Goal: Task Accomplishment & Management: Use online tool/utility

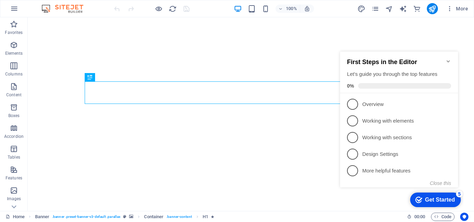
click at [448, 60] on icon "Minimize checklist" at bounding box center [447, 61] width 3 height 2
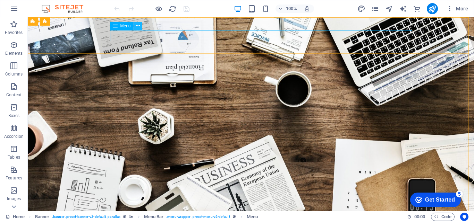
click at [136, 26] on icon at bounding box center [138, 25] width 4 height 7
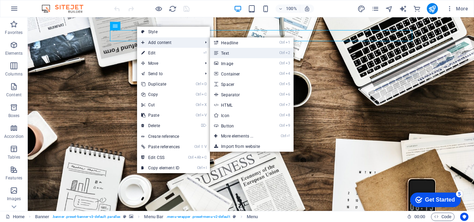
click at [231, 50] on link "Ctrl 2 Text" at bounding box center [238, 53] width 57 height 10
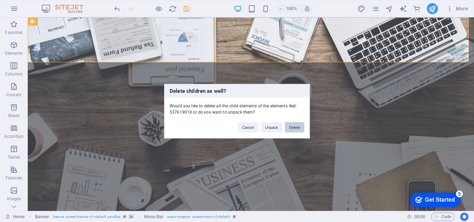
click at [295, 128] on button "Delete" at bounding box center [294, 127] width 19 height 10
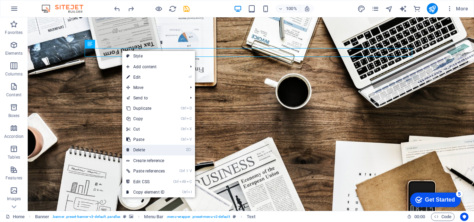
click at [138, 151] on link "⌦ Delete" at bounding box center [145, 150] width 47 height 10
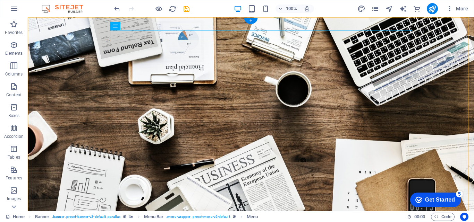
click at [250, 20] on div "+" at bounding box center [251, 21] width 14 height 6
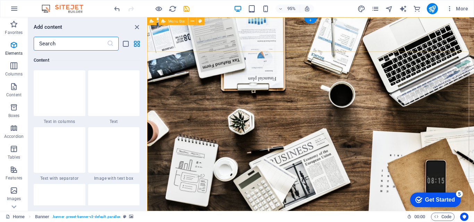
scroll to position [1213, 0]
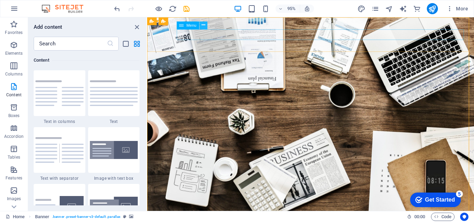
click at [205, 26] on button at bounding box center [203, 25] width 8 height 8
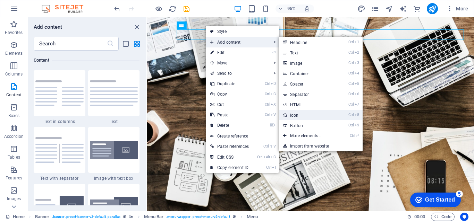
click at [296, 113] on link "Ctrl 8 Icon" at bounding box center [307, 115] width 57 height 10
select select "xMidYMid"
select select "px"
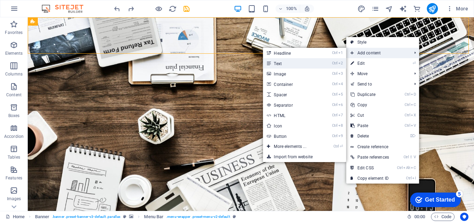
click at [313, 65] on link "Ctrl 2 Text" at bounding box center [290, 63] width 57 height 10
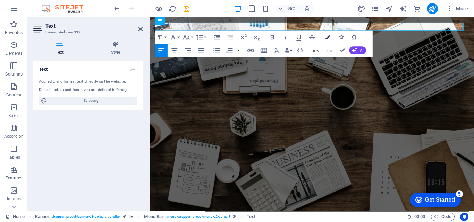
click at [327, 38] on icon "button" at bounding box center [327, 37] width 5 height 5
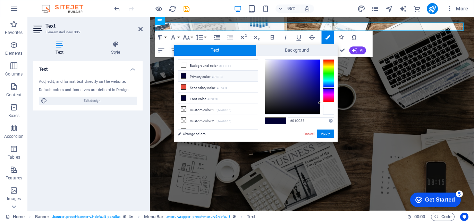
click at [330, 109] on div at bounding box center [328, 110] width 11 height 10
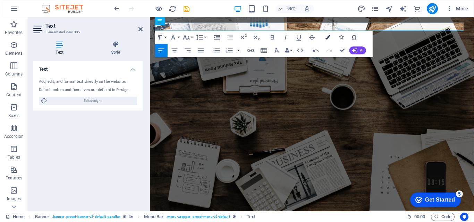
click at [326, 38] on icon "button" at bounding box center [327, 37] width 5 height 5
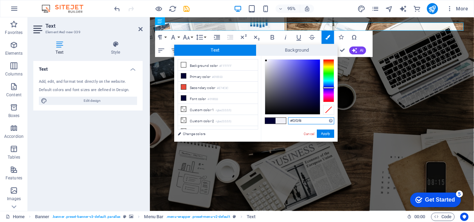
type input "#f4f4fa"
drag, startPoint x: 319, startPoint y: 102, endPoint x: 266, endPoint y: 60, distance: 67.1
click at [266, 60] on div at bounding box center [265, 60] width 2 height 2
click at [324, 132] on button "Apply" at bounding box center [324, 134] width 17 height 8
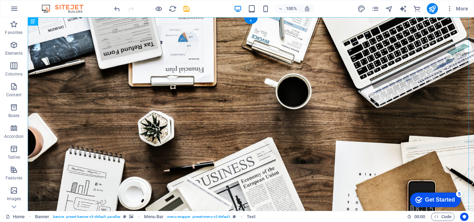
drag, startPoint x: 106, startPoint y: 27, endPoint x: 203, endPoint y: 40, distance: 97.9
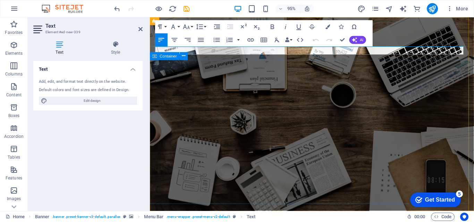
drag, startPoint x: 426, startPoint y: 56, endPoint x: 419, endPoint y: 62, distance: 9.3
click at [168, 58] on span "Container" at bounding box center [168, 56] width 17 height 4
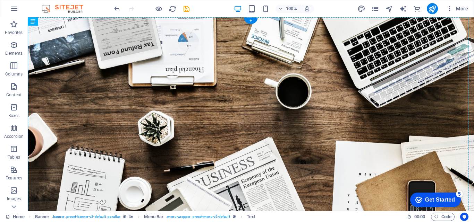
drag, startPoint x: 112, startPoint y: 51, endPoint x: 372, endPoint y: 37, distance: 261.0
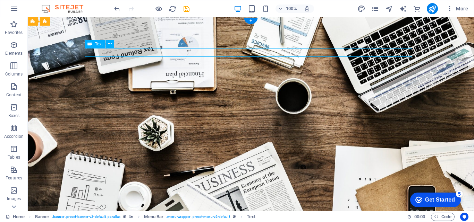
drag, startPoint x: 140, startPoint y: 51, endPoint x: 241, endPoint y: 53, distance: 100.5
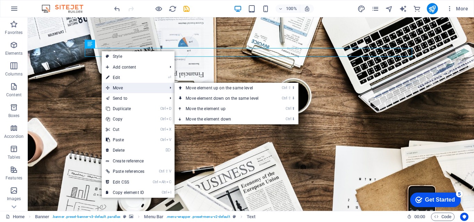
click at [126, 85] on span "Move" at bounding box center [133, 88] width 62 height 10
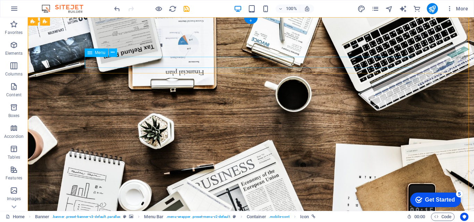
click at [88, 52] on icon at bounding box center [89, 53] width 5 height 8
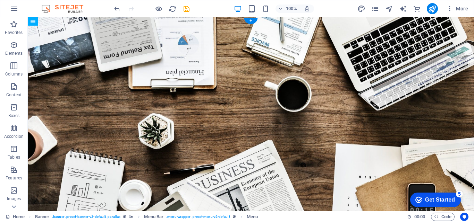
drag, startPoint x: 116, startPoint y: 70, endPoint x: 104, endPoint y: 33, distance: 38.4
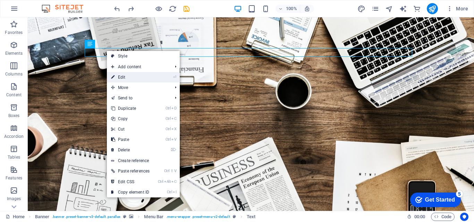
click at [134, 75] on link "⏎ Edit" at bounding box center [130, 77] width 47 height 10
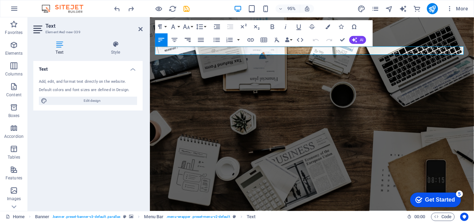
click at [191, 38] on icon "button" at bounding box center [188, 40] width 8 height 8
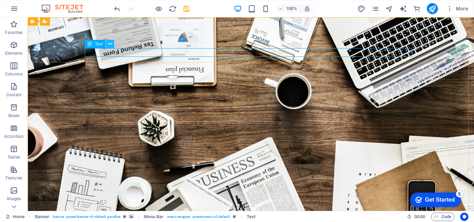
click at [108, 44] on icon at bounding box center [110, 44] width 4 height 7
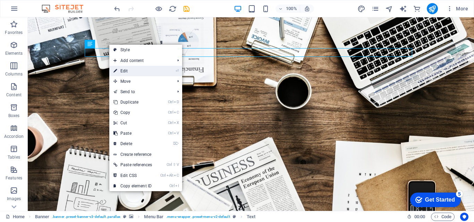
click at [126, 71] on link "⏎ Edit" at bounding box center [132, 71] width 47 height 10
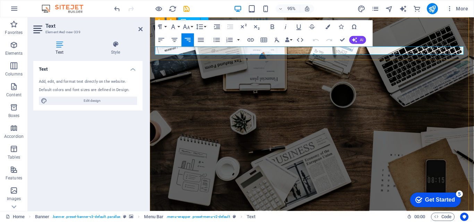
drag, startPoint x: 158, startPoint y: 56, endPoint x: 163, endPoint y: 46, distance: 11.0
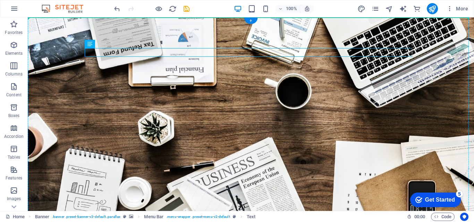
drag, startPoint x: 399, startPoint y: 52, endPoint x: 435, endPoint y: 37, distance: 38.9
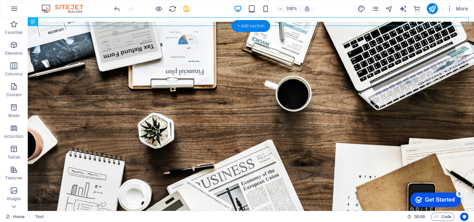
click at [254, 22] on div "+ Add section" at bounding box center [251, 26] width 38 height 12
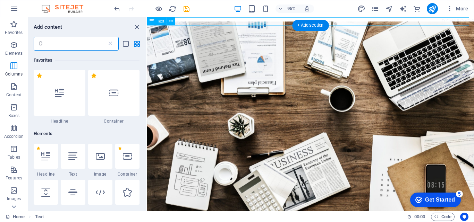
scroll to position [0, 0]
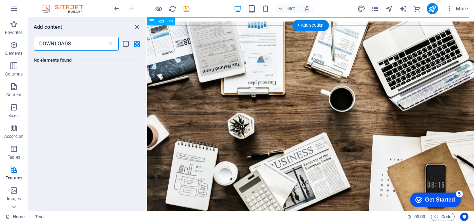
type input "DOWNLOADS"
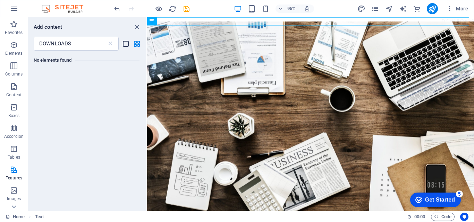
click at [127, 43] on icon "list-view" at bounding box center [126, 44] width 8 height 8
click at [135, 42] on icon "grid-view" at bounding box center [137, 44] width 8 height 8
click at [124, 44] on icon "list-view" at bounding box center [126, 44] width 8 height 8
click at [249, 20] on div "DOWNLOADS" at bounding box center [319, 21] width 344 height 9
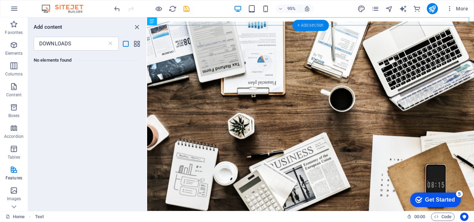
click at [314, 25] on div "+ Add section" at bounding box center [310, 25] width 36 height 11
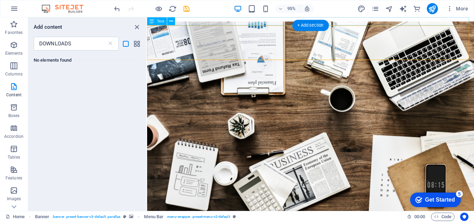
click at [473, 18] on div "DOWNLOADS" at bounding box center [319, 21] width 344 height 9
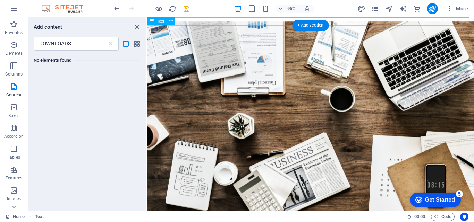
click at [473, 18] on div "DOWNLOADS" at bounding box center [319, 21] width 344 height 9
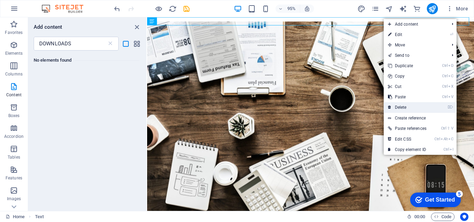
click at [406, 105] on link "⌦ Delete" at bounding box center [406, 107] width 47 height 10
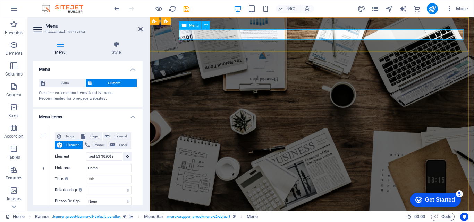
click at [186, 25] on div "Menu" at bounding box center [190, 25] width 23 height 8
click at [207, 25] on icon at bounding box center [205, 25] width 3 height 7
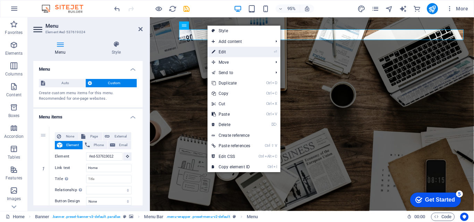
click at [227, 53] on link "⏎ Edit" at bounding box center [230, 52] width 47 height 10
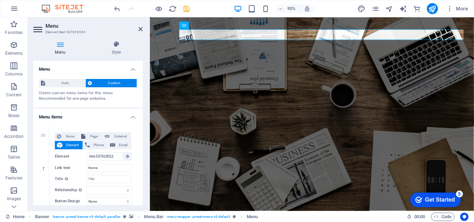
drag, startPoint x: 58, startPoint y: 43, endPoint x: 51, endPoint y: 45, distance: 7.2
click at [51, 45] on icon at bounding box center [60, 44] width 54 height 7
click at [114, 83] on span "Custom" at bounding box center [114, 83] width 41 height 8
click at [44, 127] on icon at bounding box center [44, 126] width 4 height 5
select select
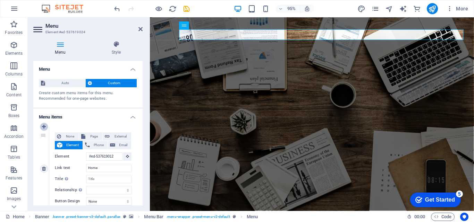
type input "#ed-537619012"
type input "Home"
select select
type input "#ed-537619414"
type input "About us"
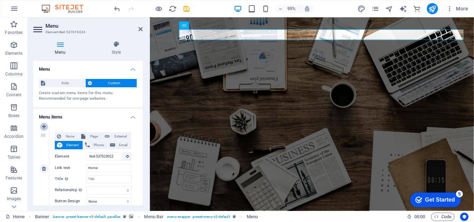
select select
type input "#ed-537619072"
type input "Services"
select select
type input "#ed-537619144"
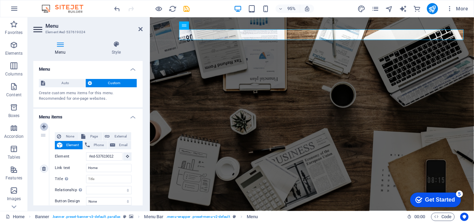
type input "Projects"
select select
type input "#ed-537619168"
type input "Team"
select select
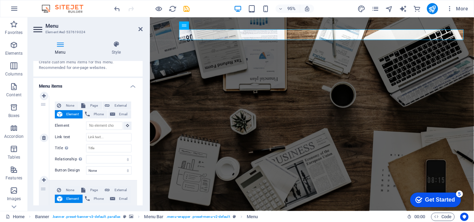
scroll to position [31, 0]
click at [42, 136] on icon at bounding box center [44, 138] width 4 height 5
type input "#ed-537619012"
type input "Home"
select select
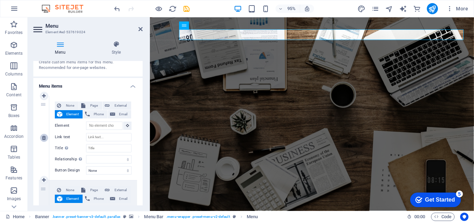
type input "#ed-537619414"
type input "About us"
select select
type input "#ed-537619072"
type input "Services"
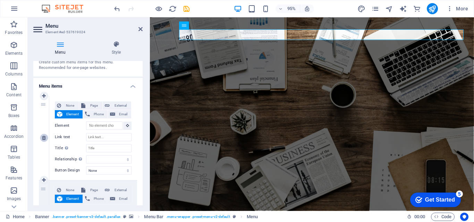
select select
type input "#ed-537619144"
type input "Projects"
select select
type input "#ed-537619168"
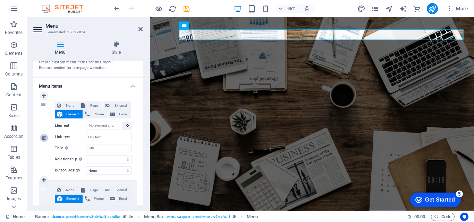
type input "Team"
select select
type input "undefined"
type input "Contact"
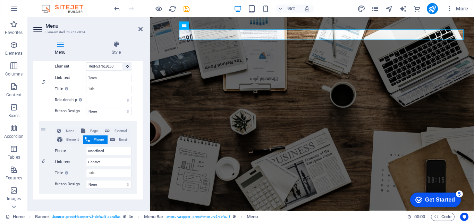
scroll to position [442, 0]
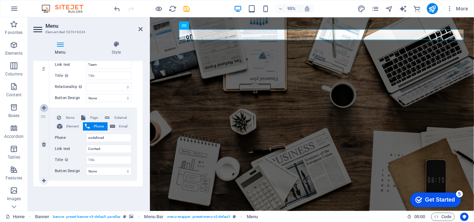
click at [43, 106] on icon at bounding box center [44, 108] width 4 height 5
select select
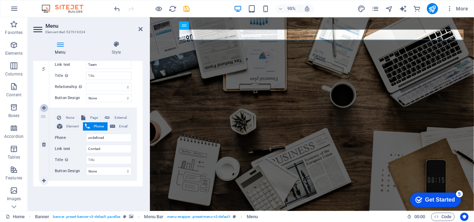
select select
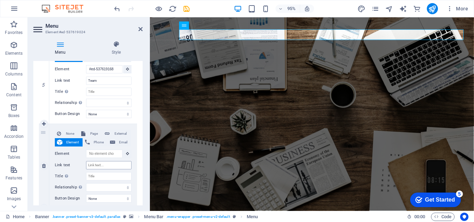
scroll to position [424, 0]
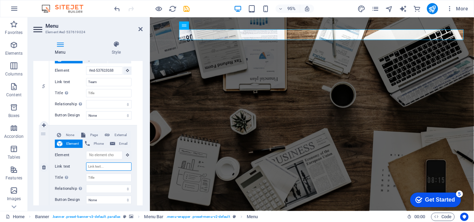
click at [98, 165] on input "Link text" at bounding box center [108, 167] width 45 height 8
type input "D"
select select
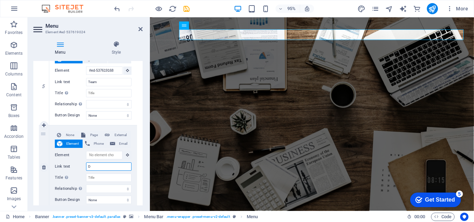
select select
type input "DO"
select select
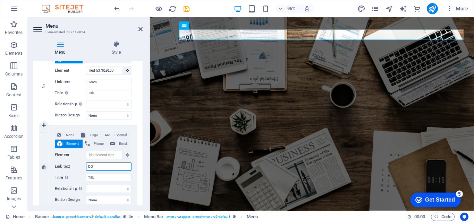
select select
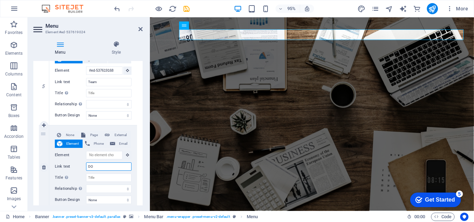
type input "DOW"
select select
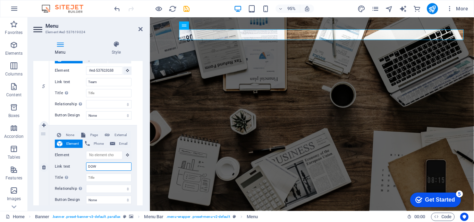
select select
type input "DOWNL"
select select
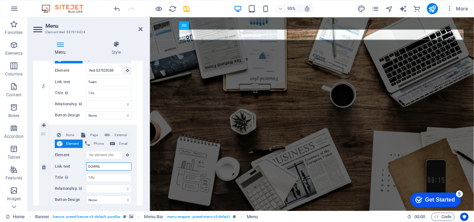
select select
type input "DOWNLOADS"
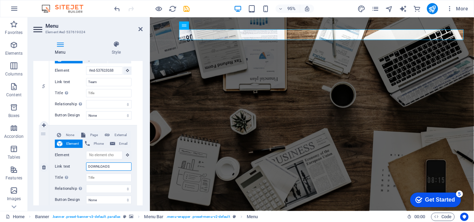
select select
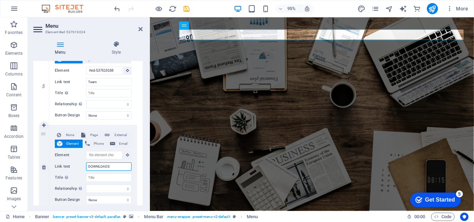
select select
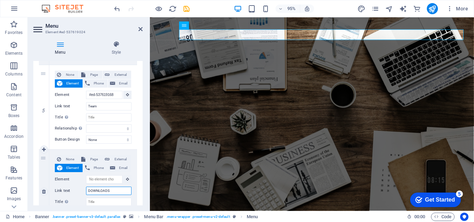
scroll to position [390, 0]
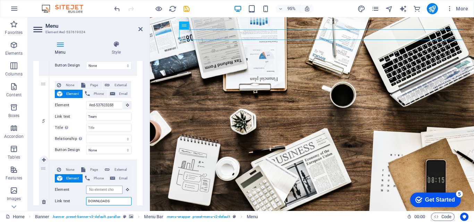
type input "DOWNLOADS"
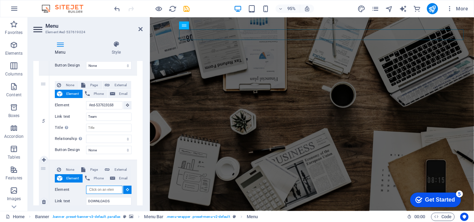
click at [105, 189] on input "Element" at bounding box center [104, 190] width 36 height 8
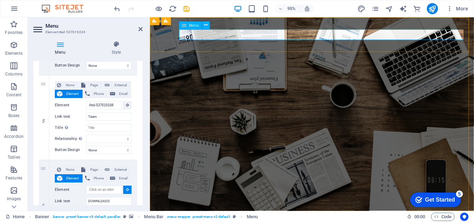
select select
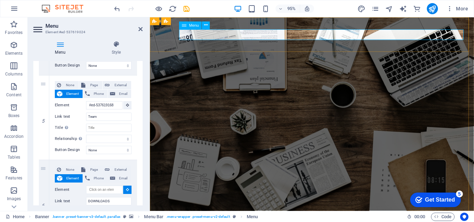
select select
type input "#ed-537619024"
select select
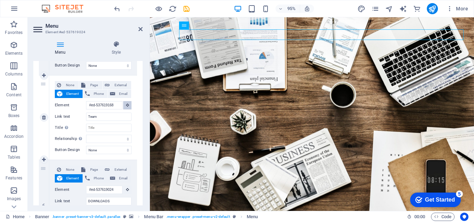
click at [126, 104] on icon at bounding box center [127, 104] width 3 height 3
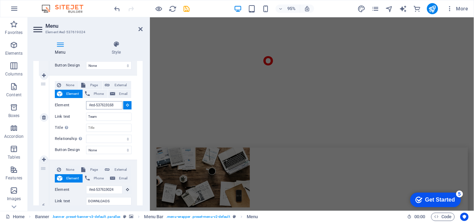
scroll to position [1742, 0]
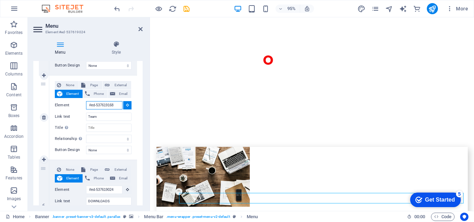
click at [115, 104] on input "#ed-537619168" at bounding box center [104, 105] width 36 height 8
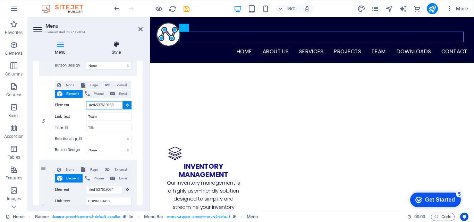
scroll to position [767, 0]
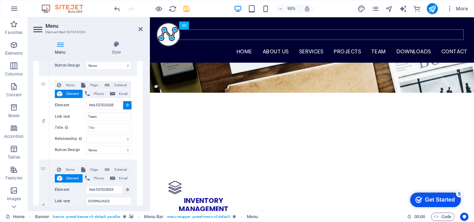
click at [97, 37] on div "Menu Style Menu Auto Custom Create custom menu items for this menu. Recommended…" at bounding box center [88, 123] width 120 height 176
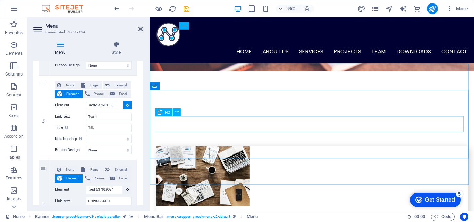
scroll to position [1731, 0]
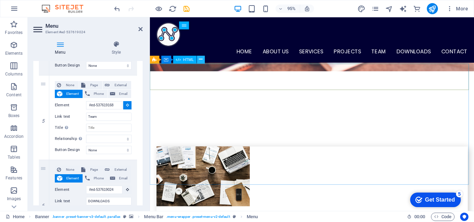
click at [199, 60] on icon at bounding box center [200, 59] width 3 height 7
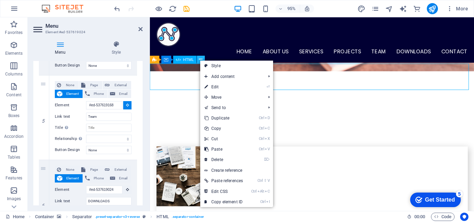
scroll to position [1723, 0]
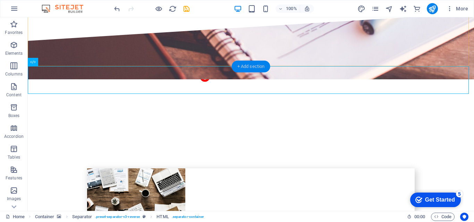
click at [243, 63] on div "+ Add section" at bounding box center [251, 67] width 38 height 12
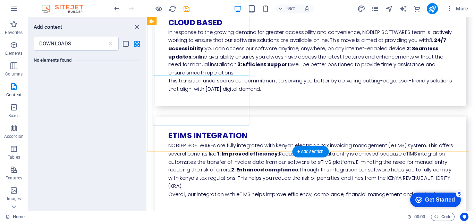
scroll to position [1961, 0]
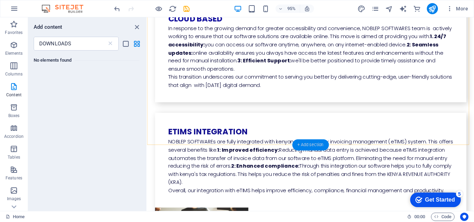
click at [305, 144] on div "+ Add section" at bounding box center [310, 145] width 36 height 11
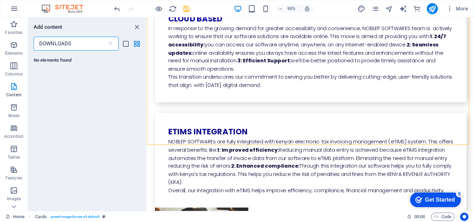
click at [99, 43] on input "DOWNLOADS" at bounding box center [70, 44] width 73 height 14
type input "D"
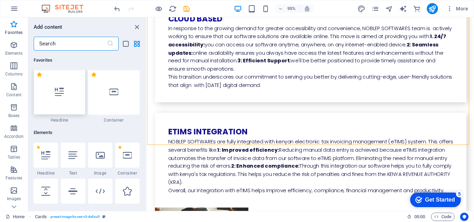
scroll to position [0, 0]
click at [57, 95] on icon at bounding box center [59, 93] width 9 height 9
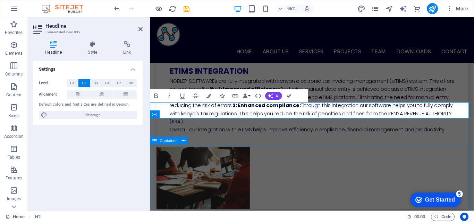
scroll to position [2013, 0]
click at [141, 29] on icon at bounding box center [140, 29] width 4 height 6
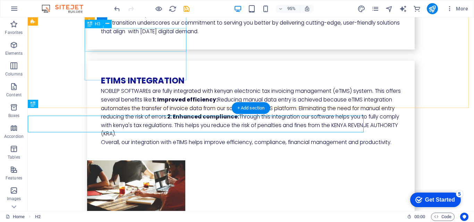
scroll to position [2004, 0]
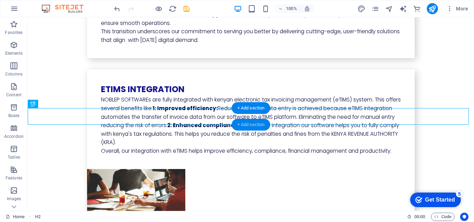
click at [246, 123] on div "+ Add section" at bounding box center [251, 125] width 38 height 12
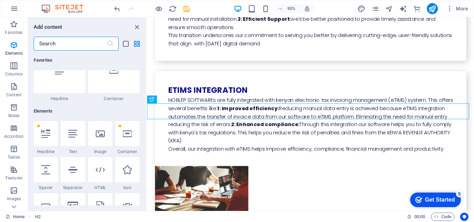
scroll to position [0, 0]
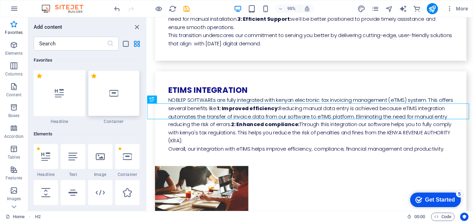
click at [120, 90] on div at bounding box center [114, 93] width 52 height 46
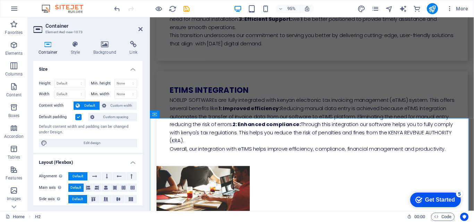
scroll to position [2013, 0]
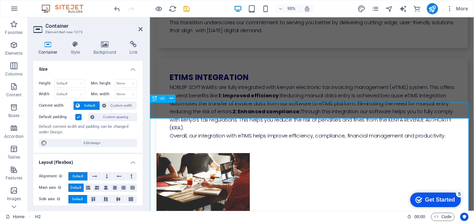
scroll to position [2004, 0]
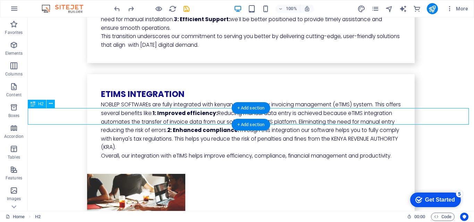
scroll to position [2013, 0]
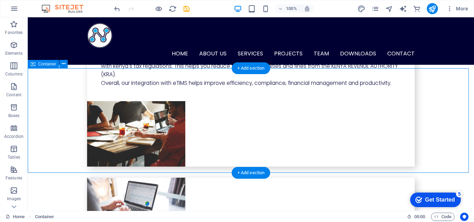
scroll to position [2061, 0]
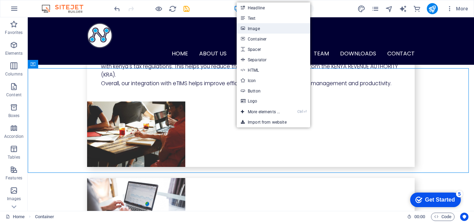
click at [261, 27] on link "Image" at bounding box center [272, 28] width 73 height 10
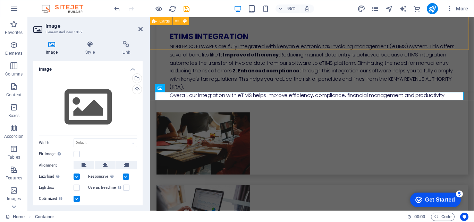
scroll to position [2068, 0]
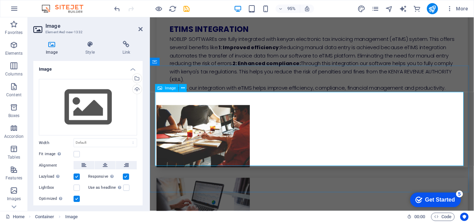
click at [135, 88] on div "Upload" at bounding box center [136, 90] width 10 height 10
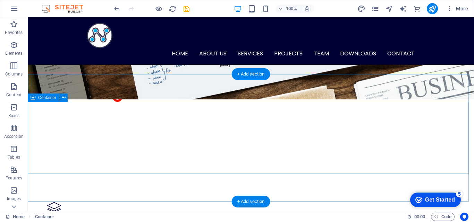
scroll to position [700, 0]
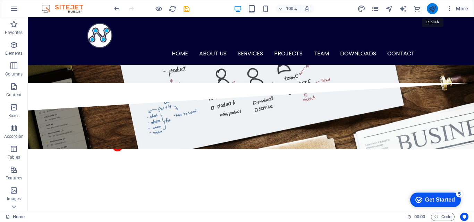
click at [432, 8] on icon "publish" at bounding box center [432, 9] width 8 height 8
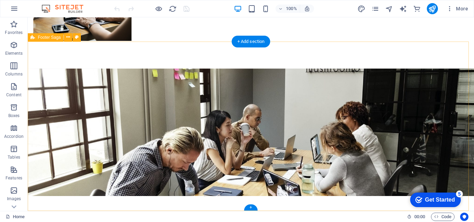
scroll to position [2803, 0]
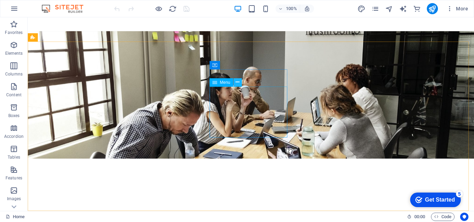
click at [239, 82] on icon at bounding box center [237, 82] width 4 height 7
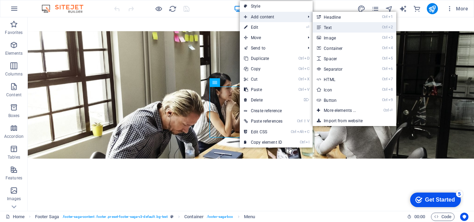
click at [328, 26] on link "Ctrl 2 Text" at bounding box center [340, 27] width 57 height 10
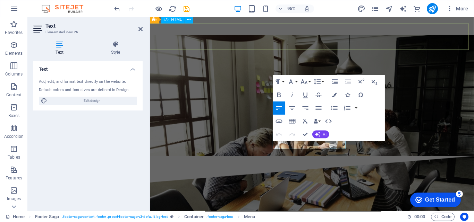
scroll to position [2801, 0]
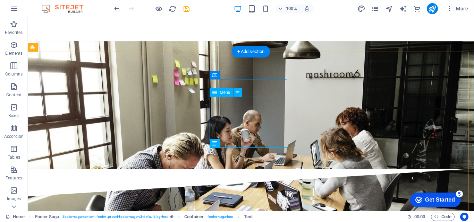
click at [236, 144] on icon at bounding box center [235, 143] width 4 height 7
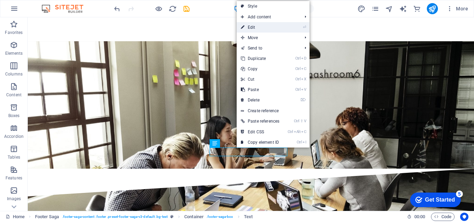
click at [253, 27] on link "⏎ Edit" at bounding box center [259, 27] width 47 height 10
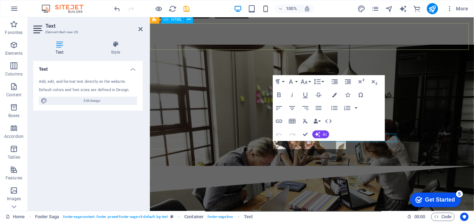
scroll to position [2801, 0]
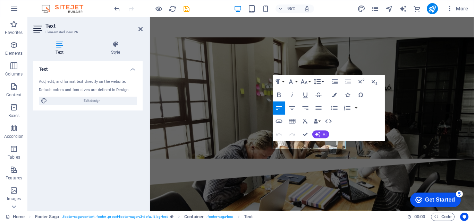
click at [319, 80] on icon "button" at bounding box center [317, 82] width 8 height 8
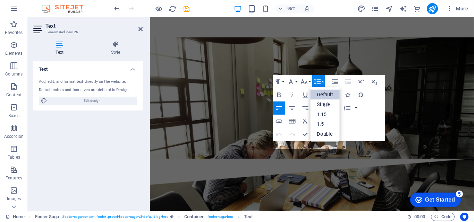
scroll to position [0, 0]
click at [379, 128] on div "Paragraph Format Normal Heading 1 Heading 2 Heading 3 Heading 4 Heading 5 Headi…" at bounding box center [328, 109] width 112 height 66
click at [341, 124] on div "Paragraph Format Normal Heading 1 Heading 2 Heading 3 Heading 4 Heading 5 Headi…" at bounding box center [328, 109] width 112 height 66
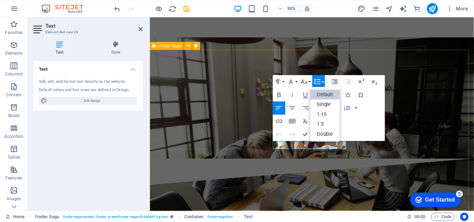
drag, startPoint x: 312, startPoint y: 154, endPoint x: 263, endPoint y: 153, distance: 49.2
copy p "DOWNLOADS"
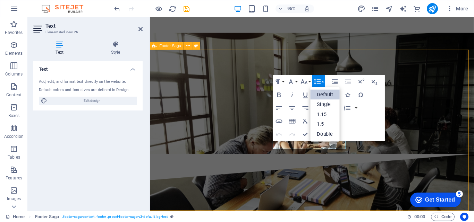
scroll to position [2793, 0]
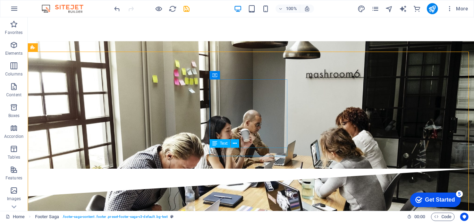
click at [218, 144] on div "Text" at bounding box center [219, 143] width 21 height 8
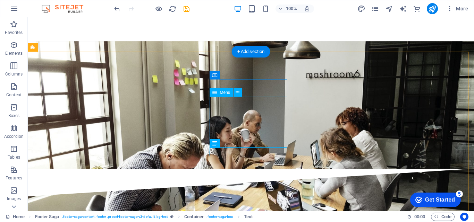
drag, startPoint x: 246, startPoint y: 161, endPoint x: 222, endPoint y: 129, distance: 39.8
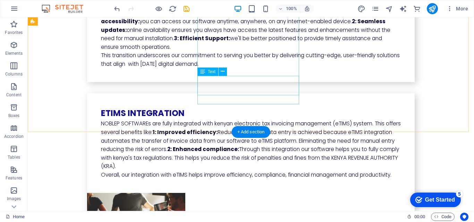
scroll to position [2027, 0]
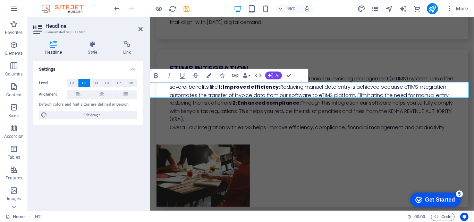
scroll to position [2034, 0]
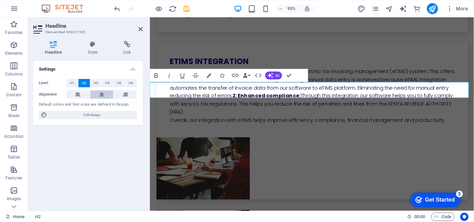
click at [98, 93] on button at bounding box center [101, 94] width 23 height 8
drag, startPoint x: 281, startPoint y: 93, endPoint x: 272, endPoint y: 92, distance: 8.7
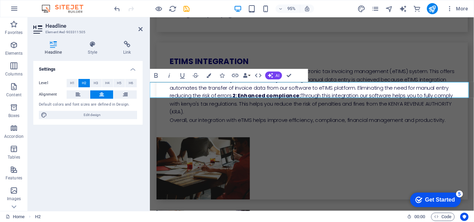
click at [208, 76] on icon "button" at bounding box center [208, 75] width 5 height 5
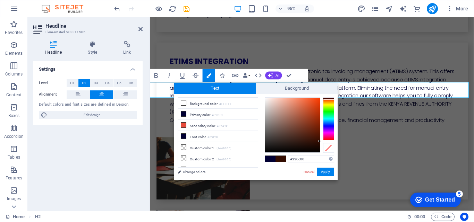
click at [329, 99] on div at bounding box center [328, 118] width 11 height 43
click at [324, 171] on button "Apply" at bounding box center [324, 172] width 17 height 8
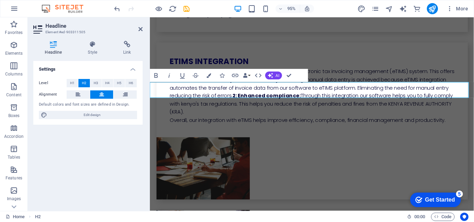
drag, startPoint x: 279, startPoint y: 95, endPoint x: 266, endPoint y: 95, distance: 13.2
click at [207, 77] on icon "button" at bounding box center [208, 75] width 5 height 5
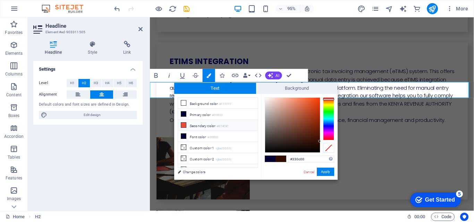
click at [202, 122] on li "Secondary color #E74C3C" at bounding box center [218, 125] width 80 height 11
type input "#e74c3c"
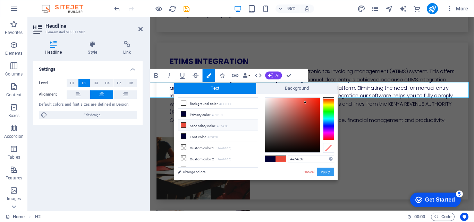
click at [326, 171] on button "Apply" at bounding box center [324, 172] width 17 height 8
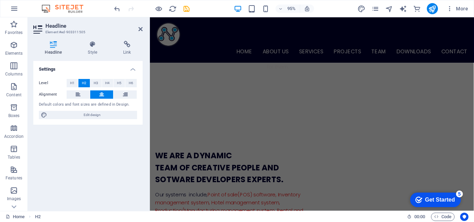
scroll to position [0, 0]
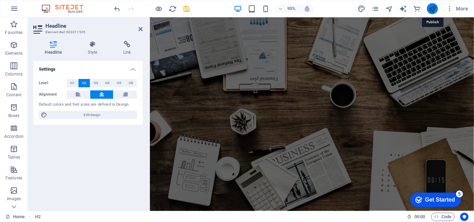
click at [429, 5] on icon "publish" at bounding box center [432, 9] width 8 height 8
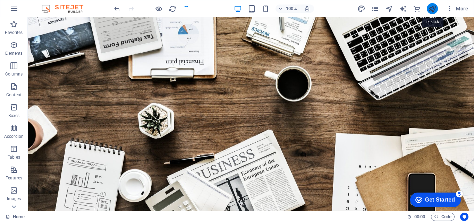
scroll to position [2006, 0]
